Goal: Answer question/provide support: Answer question/provide support

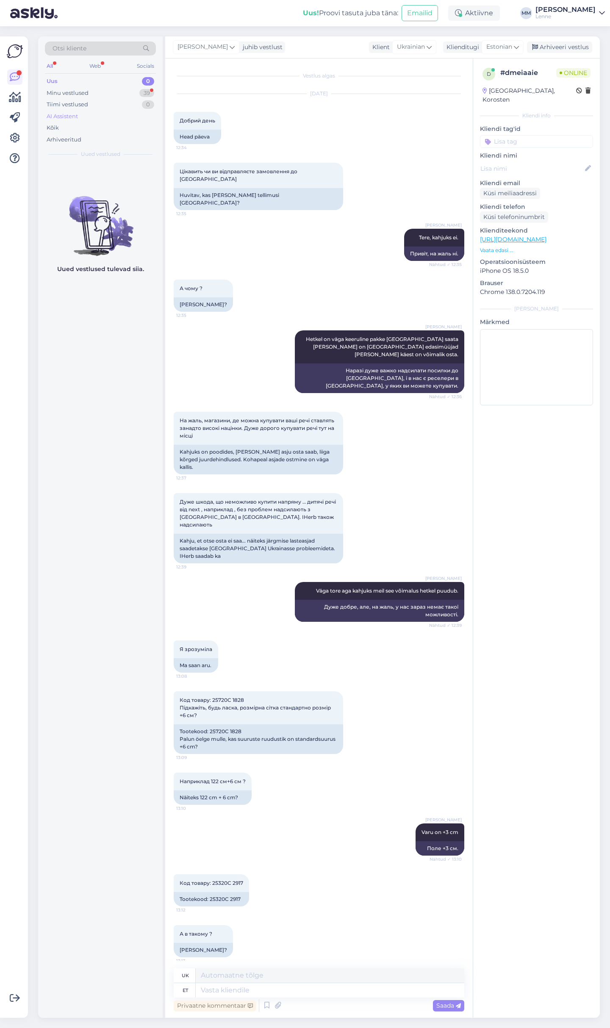
scroll to position [61, 0]
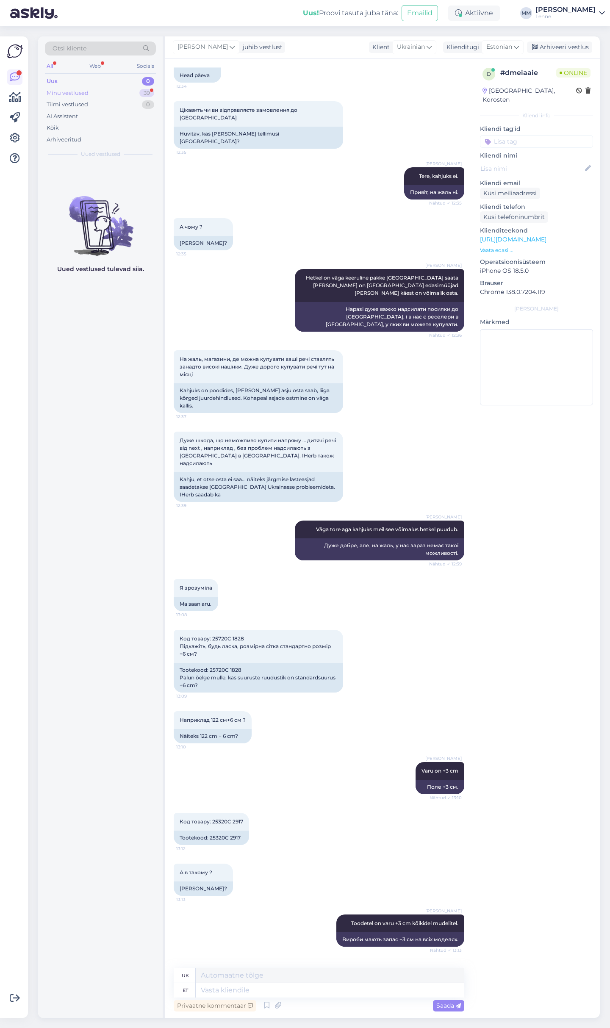
click at [99, 93] on div "Minu vestlused 39" at bounding box center [100, 93] width 111 height 12
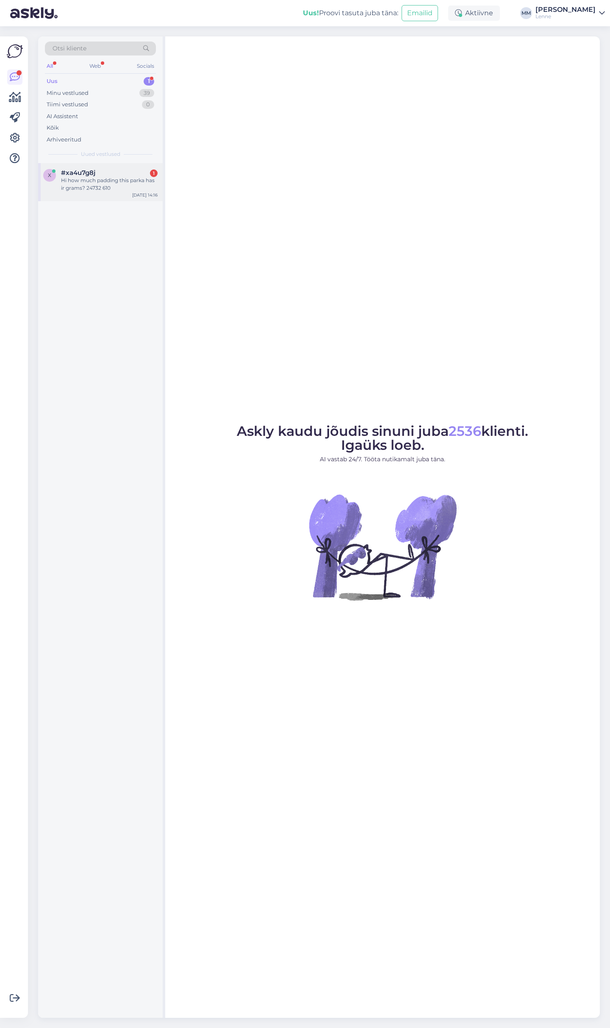
click at [105, 181] on div "Hi how much padding this parka has ir grams? 24732 610" at bounding box center [109, 184] width 97 height 15
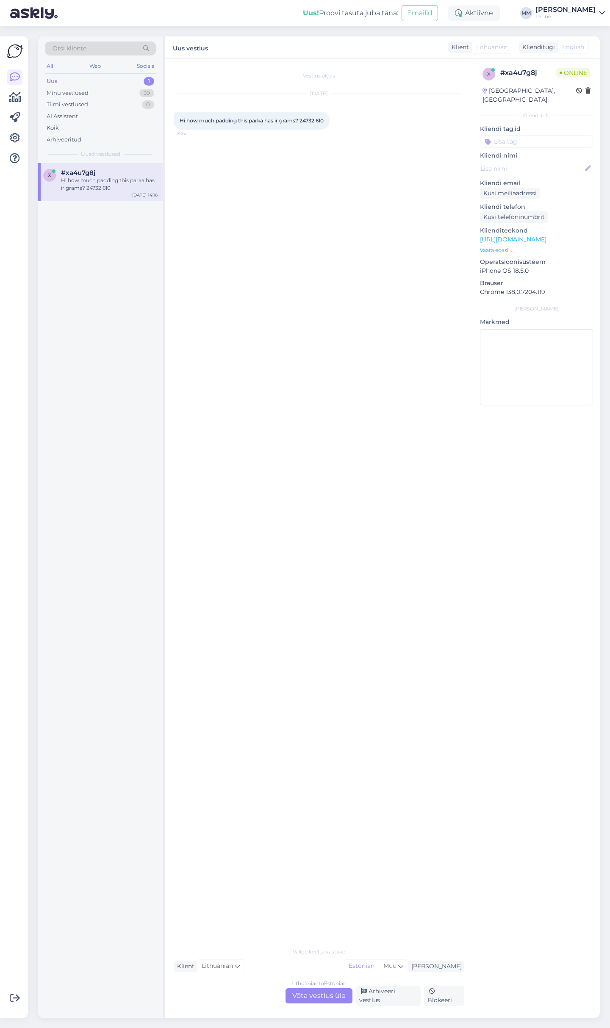
click at [333, 999] on div "Lithuanian to Estonian Võta vestlus üle" at bounding box center [319, 995] width 67 height 15
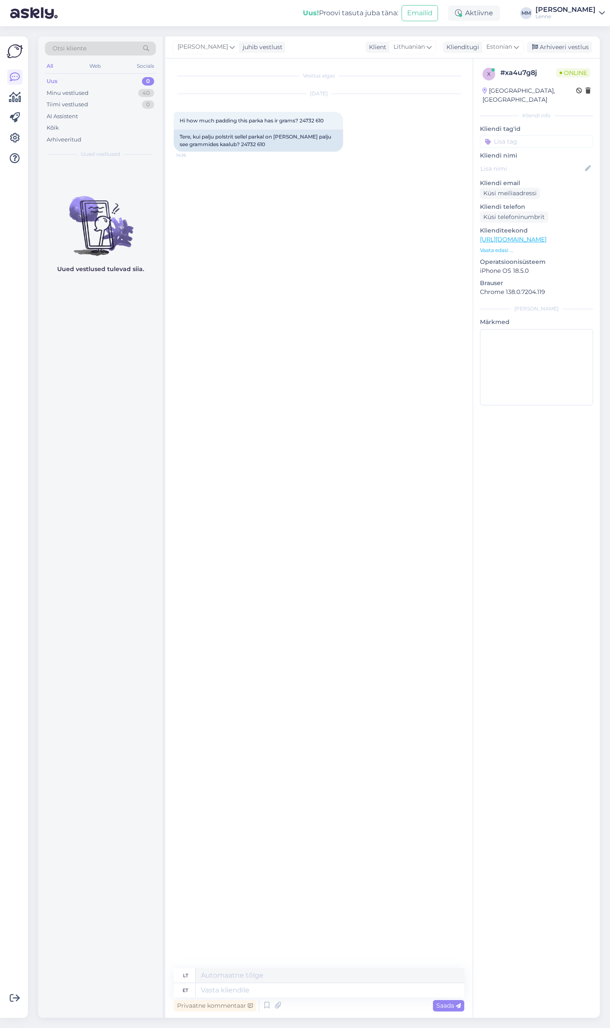
drag, startPoint x: 294, startPoint y: 989, endPoint x: 306, endPoint y: 937, distance: 54.0
click at [294, 988] on textarea at bounding box center [330, 990] width 269 height 14
type textarea "Tere, so"
type textarea "Sveiki,"
type textarea "[PERSON_NAME], soojustus on 150"
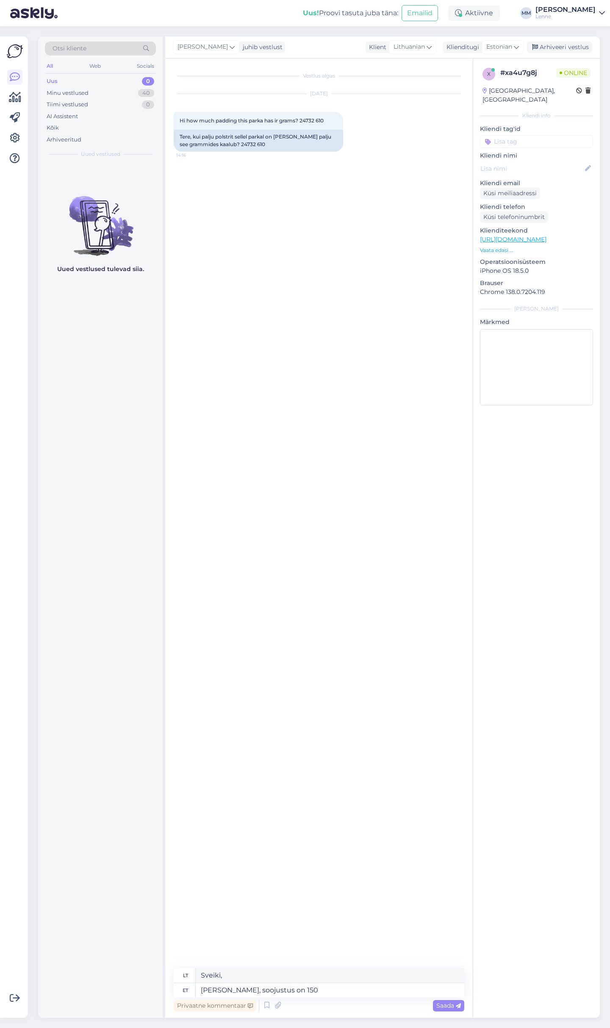
type textarea "Sveiki, izoliacija yra"
type textarea "[PERSON_NAME], soojustus on 150"
type textarea "Sveiki, izoliacija yra 150"
type textarea "Tere, soojustus on 150 g."
click at [445, 1008] on span "Saada" at bounding box center [448, 1006] width 25 height 8
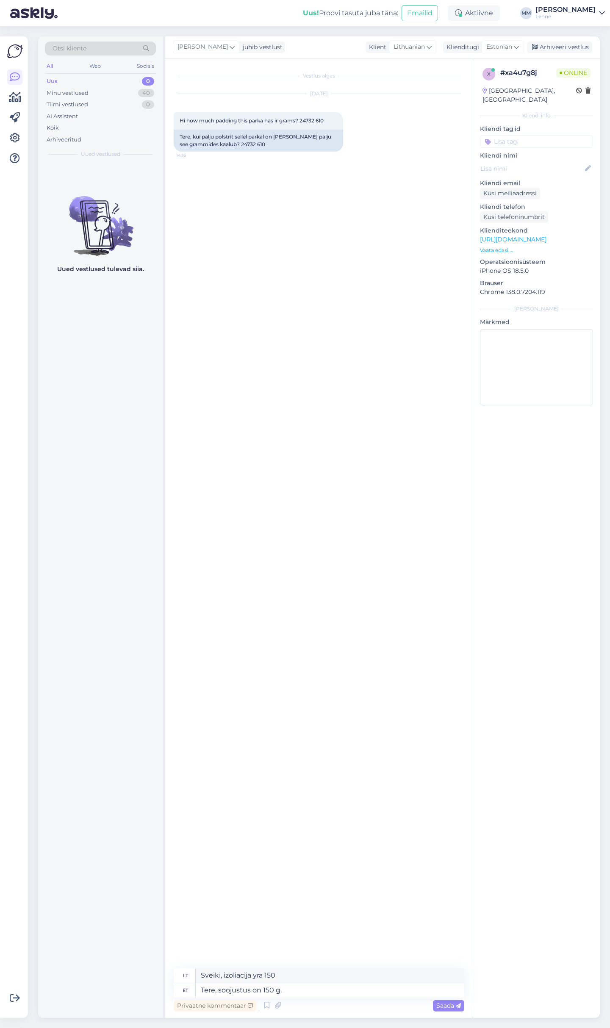
type textarea "Sveiki, izoliacija yra 150 g."
click at [434, 1000] on div "Privaatne kommentaar Saada" at bounding box center [319, 1006] width 291 height 16
click at [447, 1007] on span "Saada" at bounding box center [448, 1006] width 25 height 8
